Goal: Information Seeking & Learning: Learn about a topic

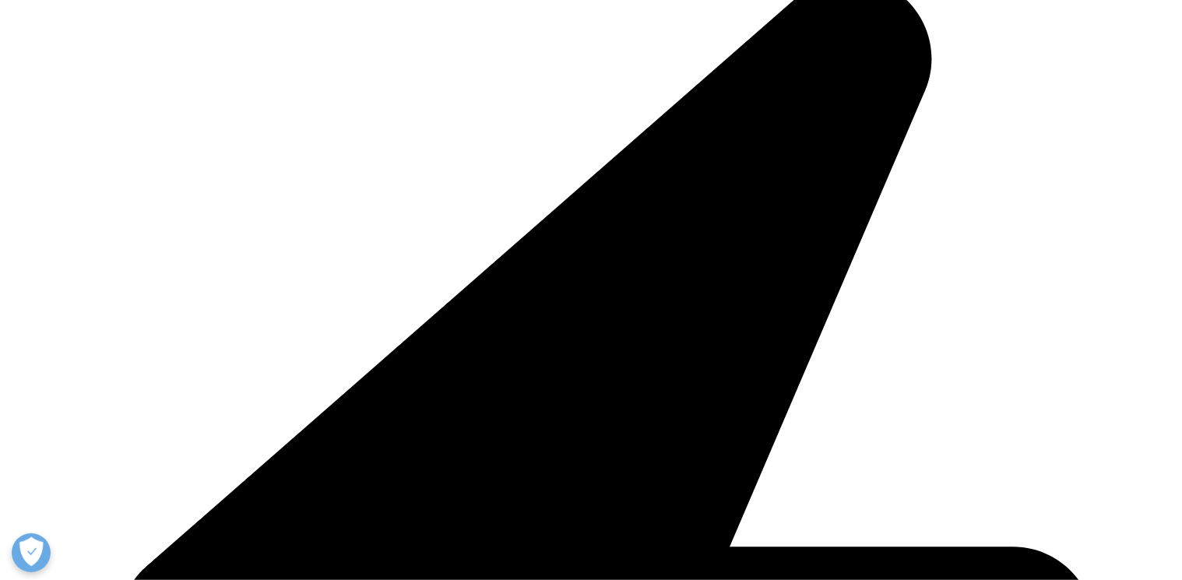
drag, startPoint x: 672, startPoint y: 371, endPoint x: 680, endPoint y: 373, distance: 8.1
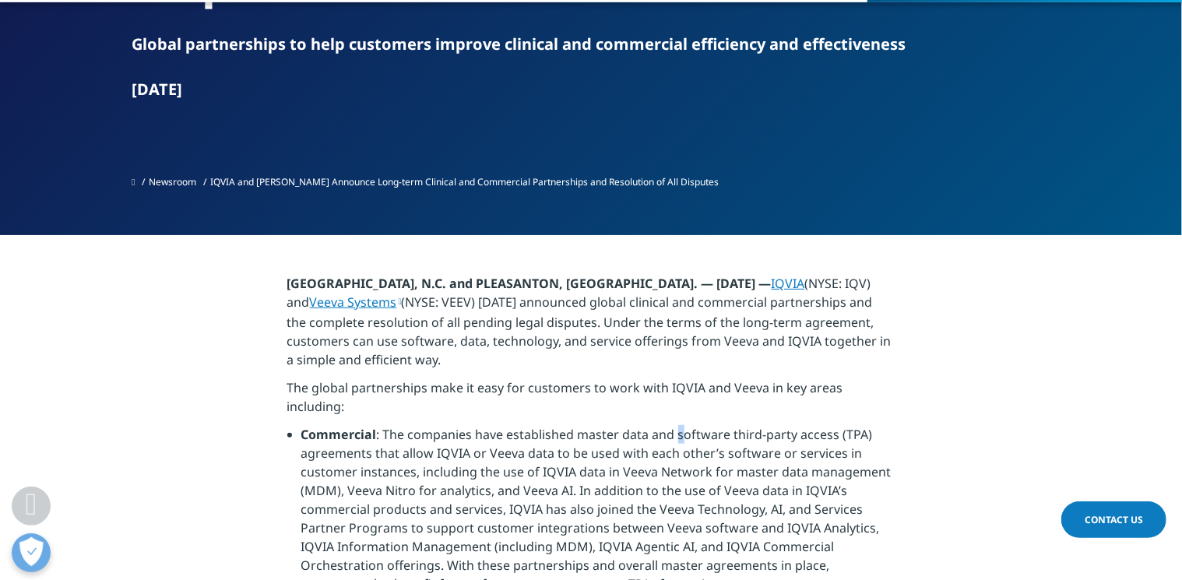
click at [680, 425] on li "Commercial : The companies have established master data and software third-part…" at bounding box center [598, 515] width 594 height 180
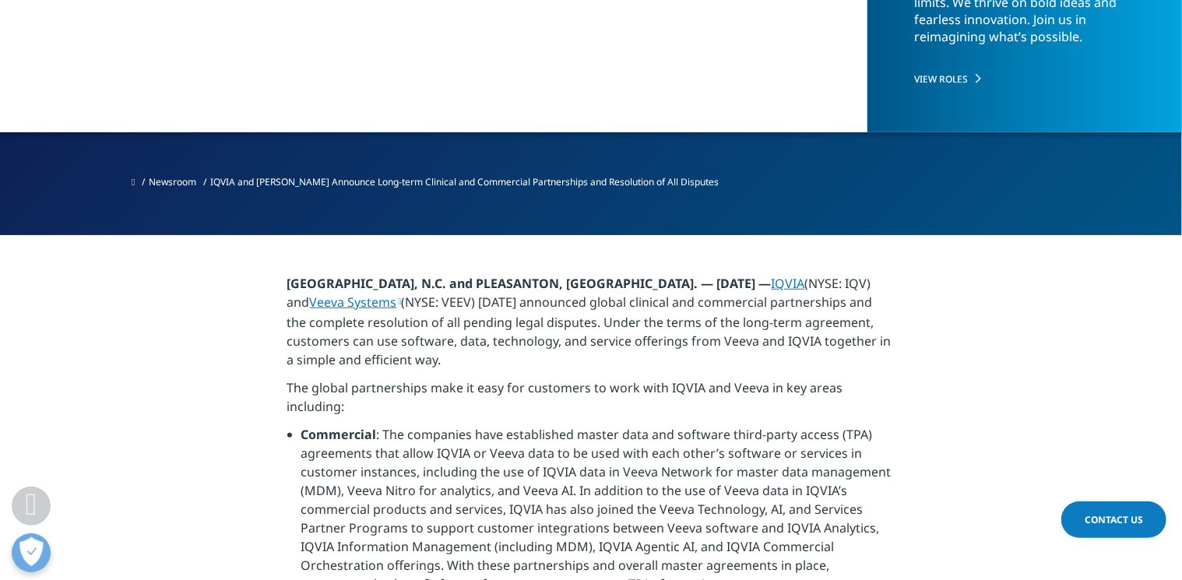
click at [688, 425] on li "Commercial : The companies have established master data and software third-part…" at bounding box center [598, 515] width 594 height 180
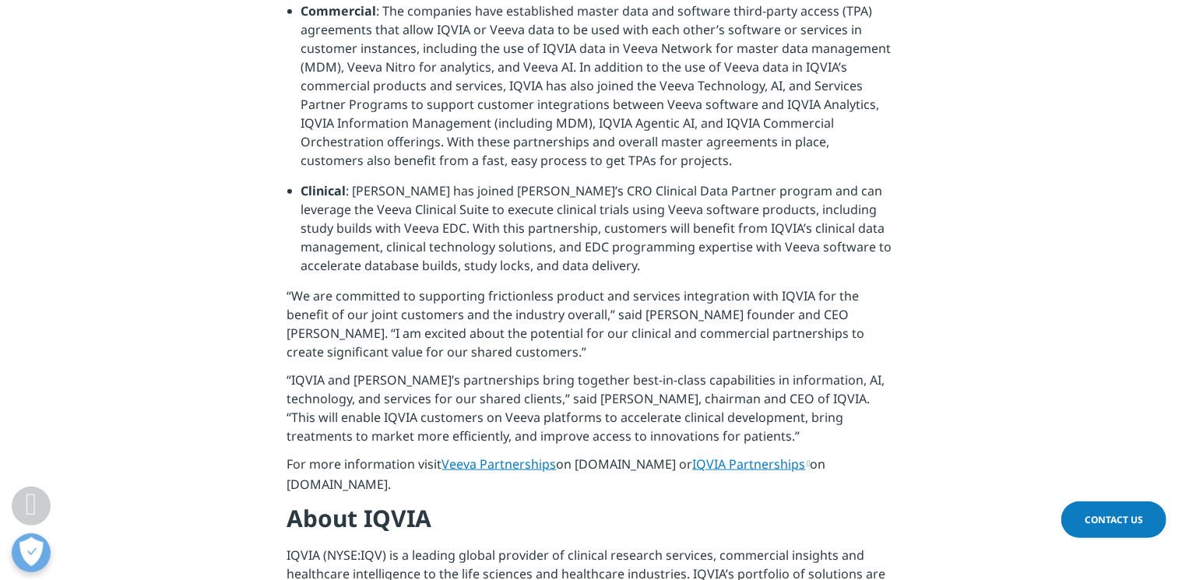
scroll to position [825, 0]
drag, startPoint x: 294, startPoint y: 235, endPoint x: 592, endPoint y: 235, distance: 297.4
click at [592, 286] on p "“We are committed to supporting frictionless product and services integration w…" at bounding box center [591, 328] width 608 height 84
click at [521, 286] on p "“We are committed to supporting frictionless product and services integration w…" at bounding box center [591, 328] width 608 height 84
drag, startPoint x: 296, startPoint y: 233, endPoint x: 557, endPoint y: 233, distance: 261.6
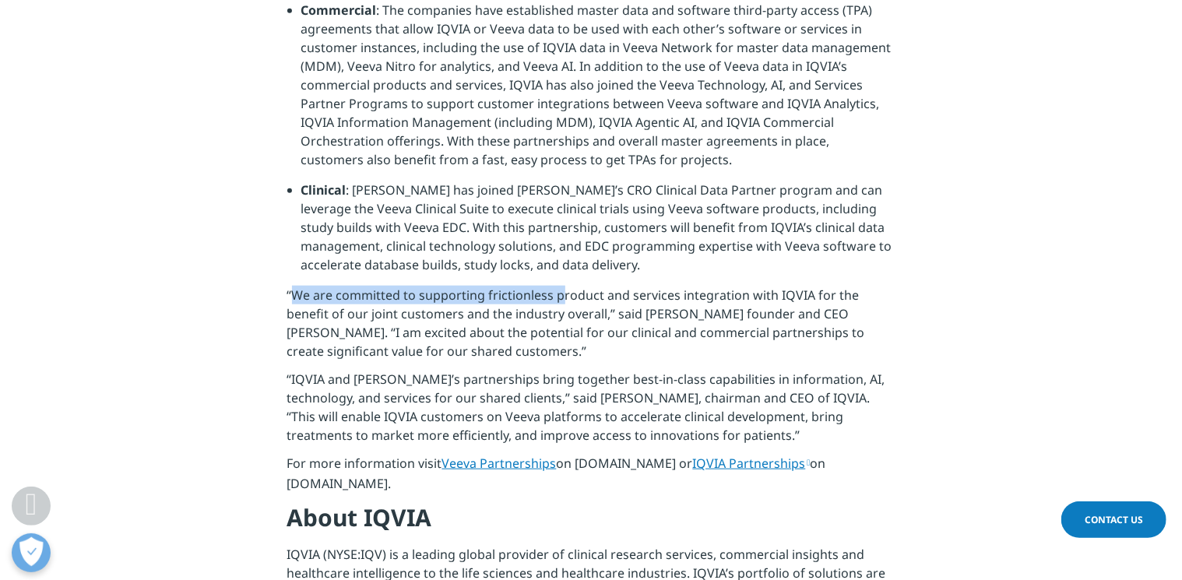
click at [557, 286] on p "“We are committed to supporting frictionless product and services integration w…" at bounding box center [591, 328] width 608 height 84
drag, startPoint x: 309, startPoint y: 259, endPoint x: 300, endPoint y: 237, distance: 24.1
click at [309, 286] on p "“We are committed to supporting frictionless product and services integration w…" at bounding box center [591, 328] width 608 height 84
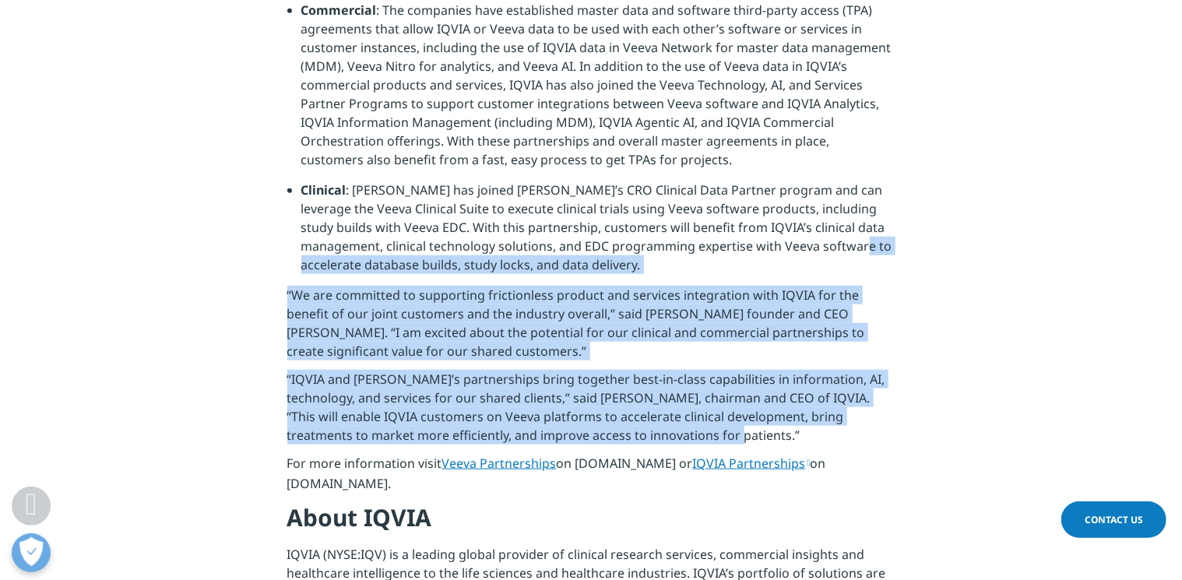
drag, startPoint x: 282, startPoint y: 222, endPoint x: 684, endPoint y: 379, distance: 431.4
copy div "database builds, study locks, and data delivery. “We are committed to supportin…"
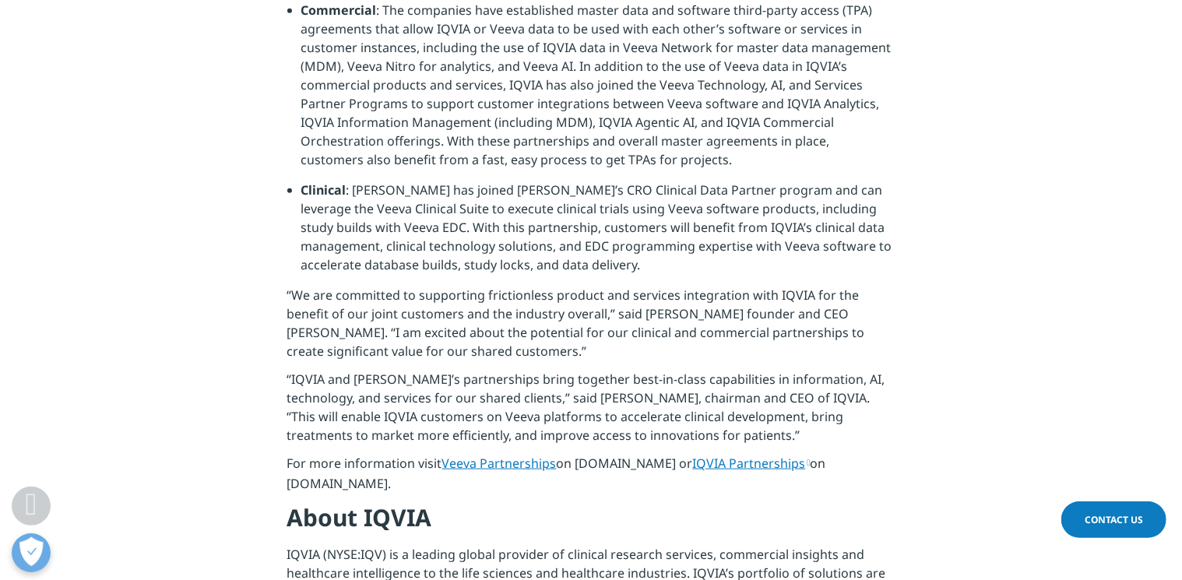
click at [514, 181] on li "Clinical : [PERSON_NAME] has joined [PERSON_NAME]’s CRO Clinical Data Partner p…" at bounding box center [598, 233] width 594 height 105
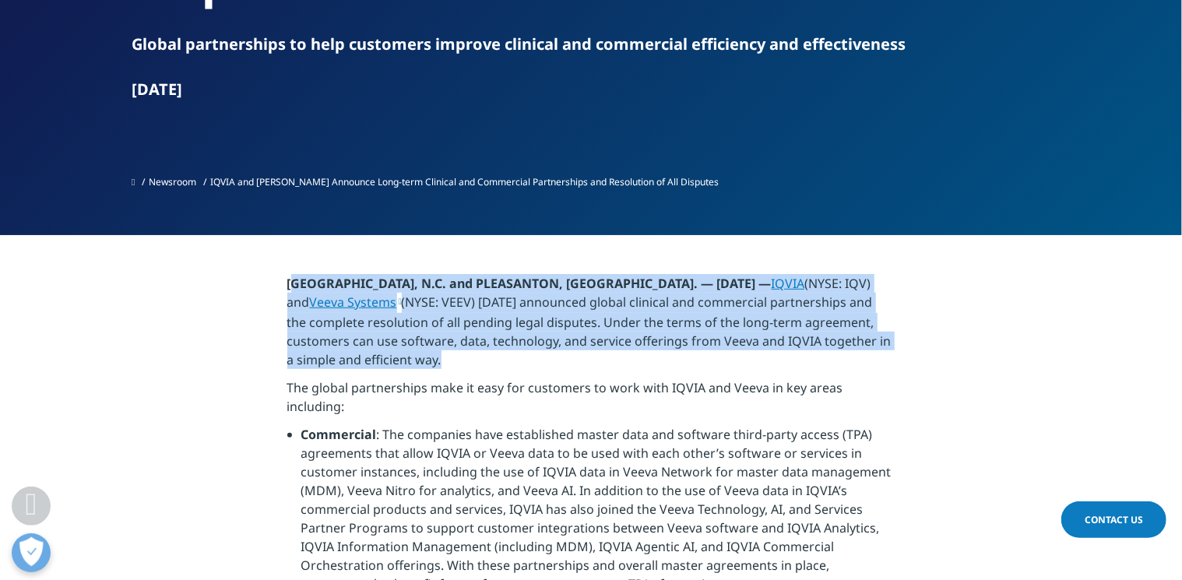
drag, startPoint x: 295, startPoint y: 220, endPoint x: 630, endPoint y: 539, distance: 462.0
click at [469, 303] on p "[GEOGRAPHIC_DATA], N.C. and PLEASANTON, [GEOGRAPHIC_DATA]. — [DATE] — IQVIA (NY…" at bounding box center [591, 326] width 608 height 104
copy p "[GEOGRAPHIC_DATA], N.C. and [GEOGRAPHIC_DATA], [GEOGRAPHIC_DATA]. — [DATE] — IQ…"
